Goal: Check status: Check status

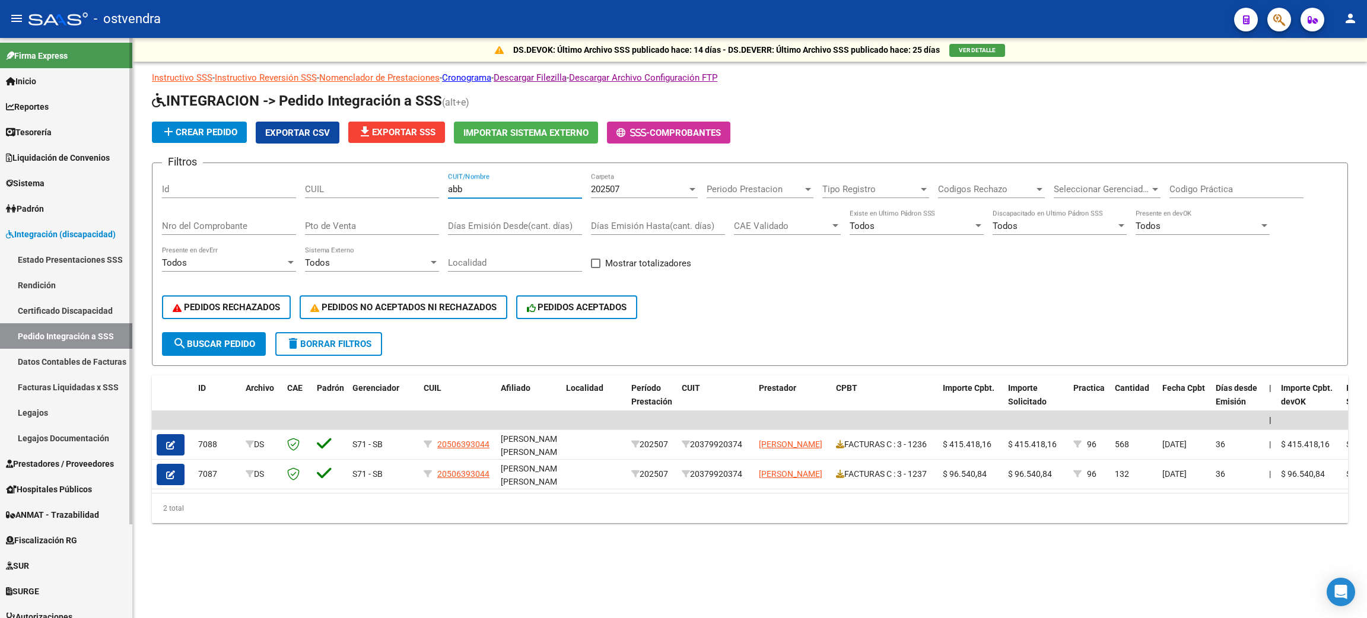
click at [54, 262] on link "Estado Presentaciones SSS" at bounding box center [66, 260] width 132 height 26
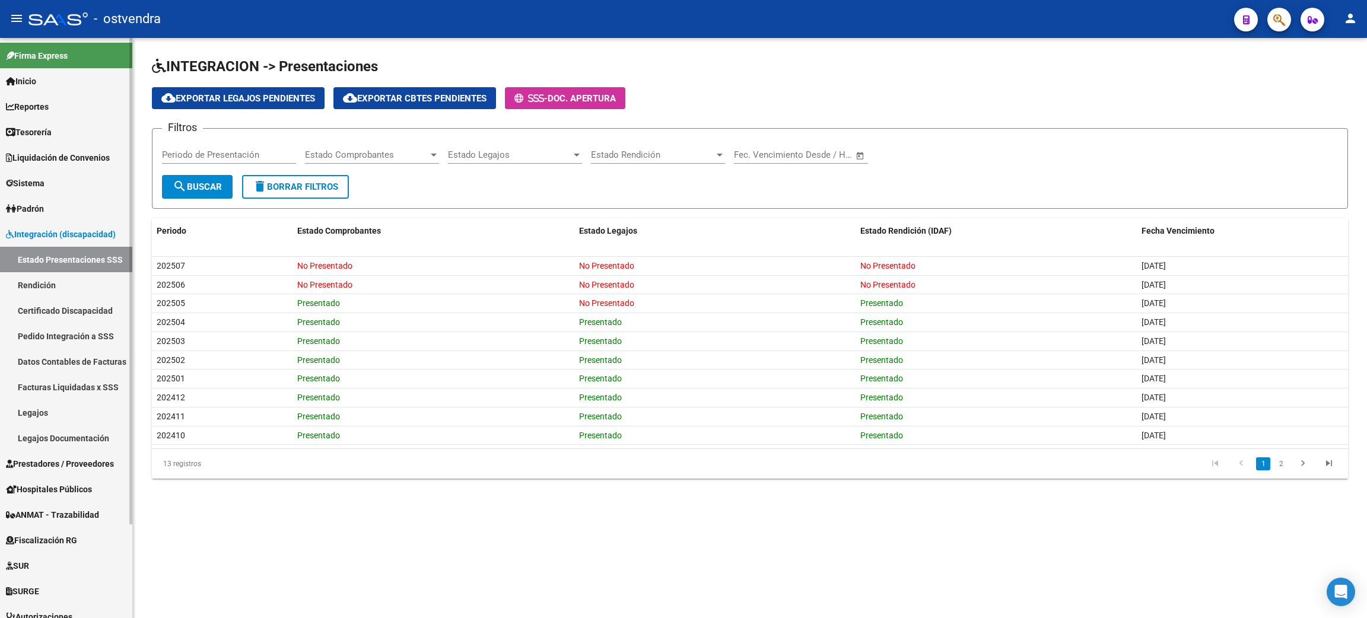
click at [74, 455] on link "Prestadores / Proveedores" at bounding box center [66, 464] width 132 height 26
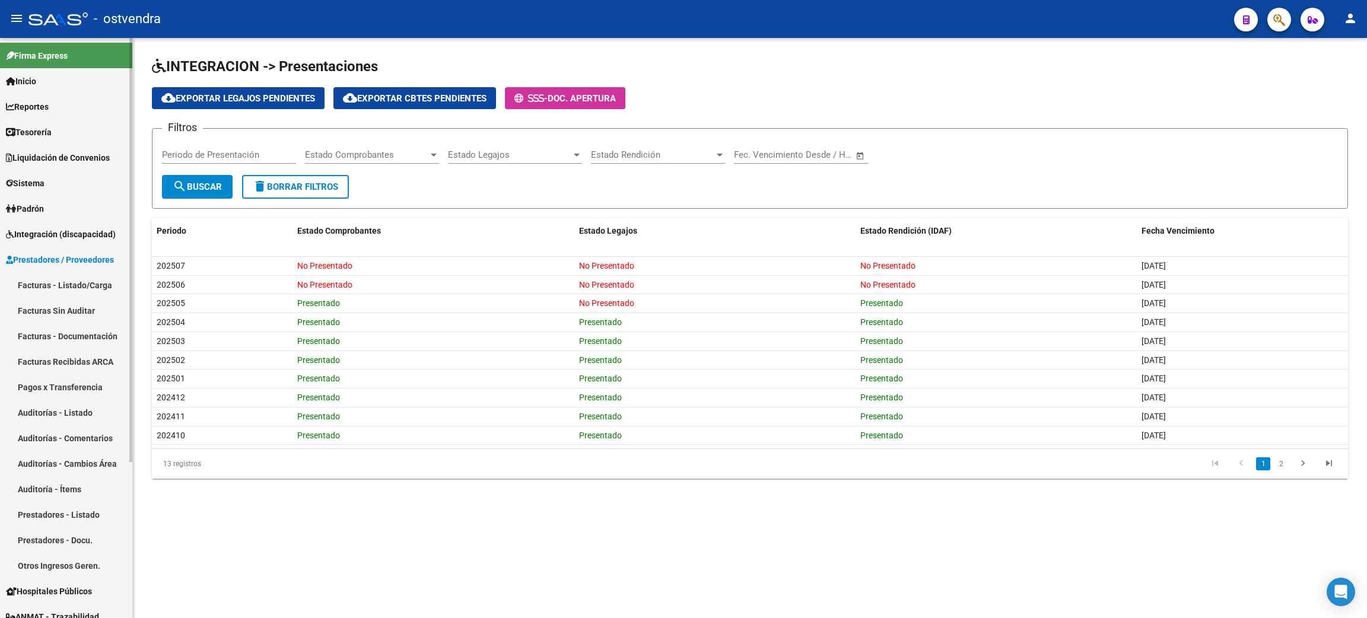
click at [40, 280] on link "Facturas - Listado/Carga" at bounding box center [66, 285] width 132 height 26
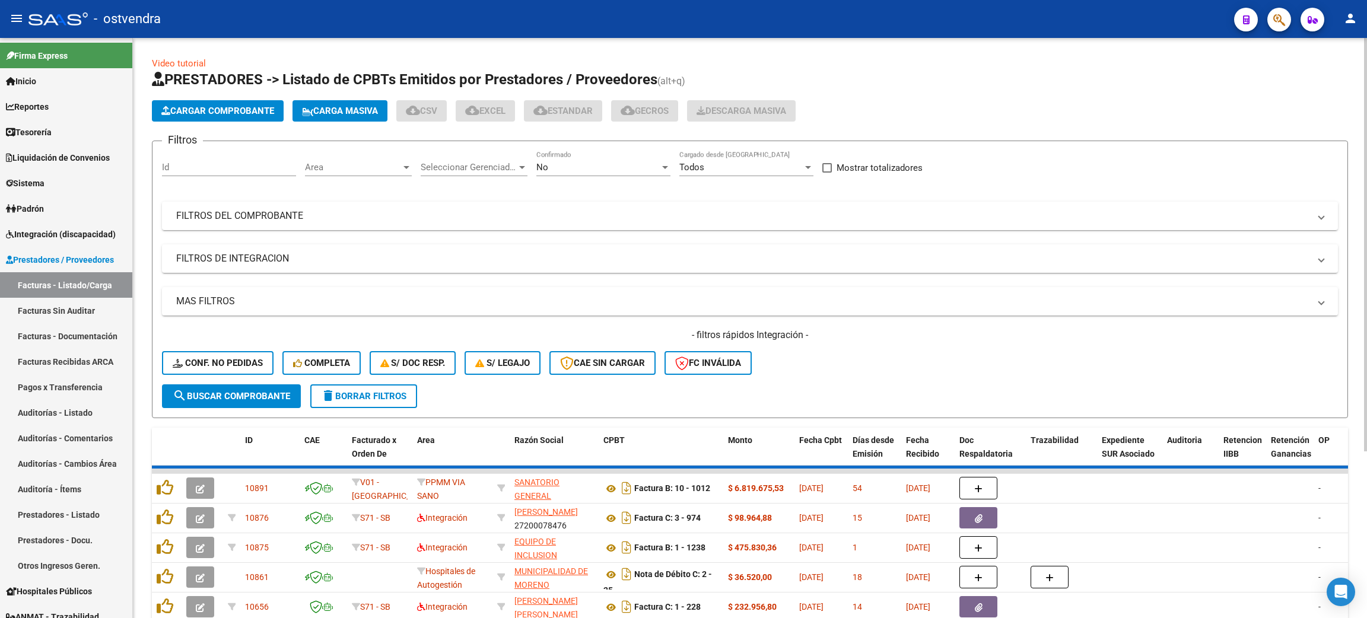
click at [357, 401] on button "delete Borrar Filtros" at bounding box center [363, 397] width 107 height 24
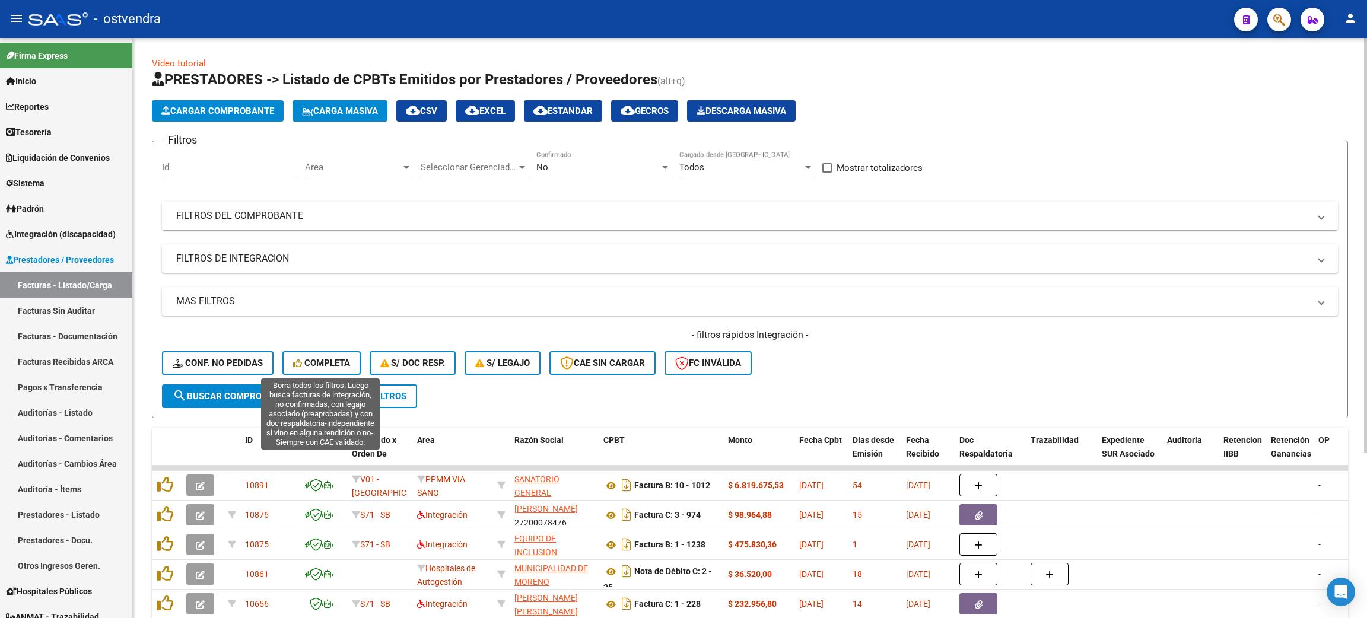
click at [321, 361] on span "Completa" at bounding box center [321, 363] width 57 height 11
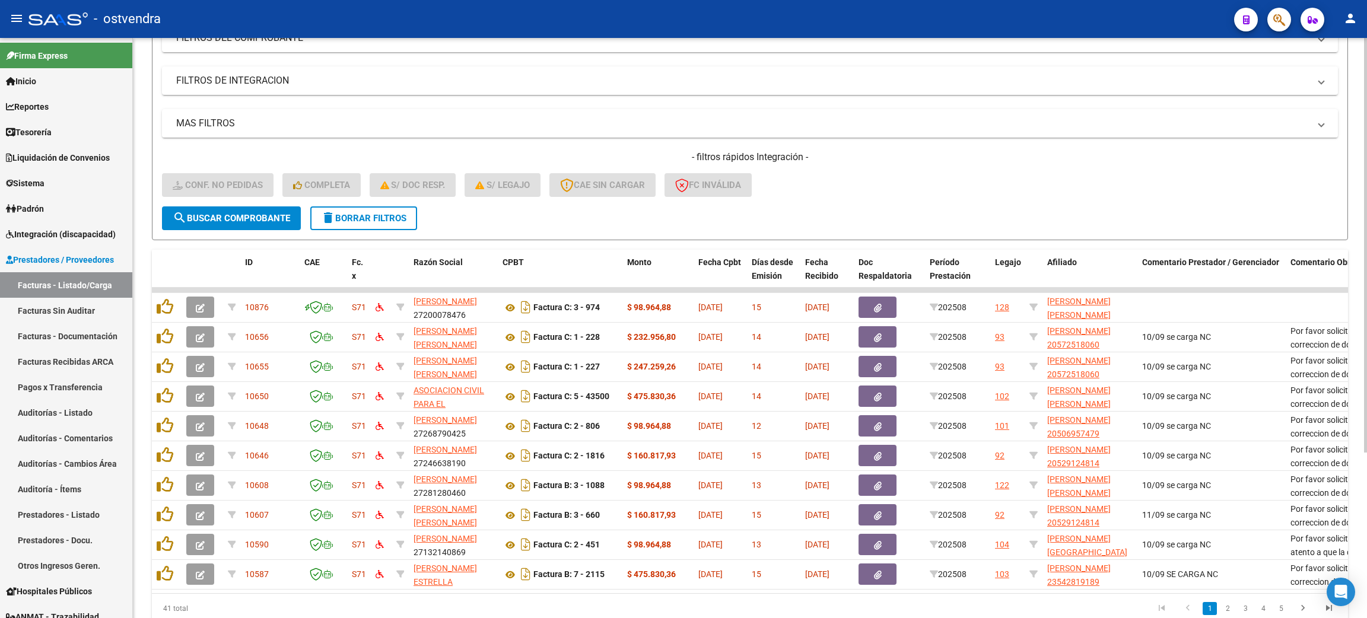
click at [392, 220] on span "delete Borrar Filtros" at bounding box center [363, 218] width 85 height 11
